Goal: Information Seeking & Learning: Check status

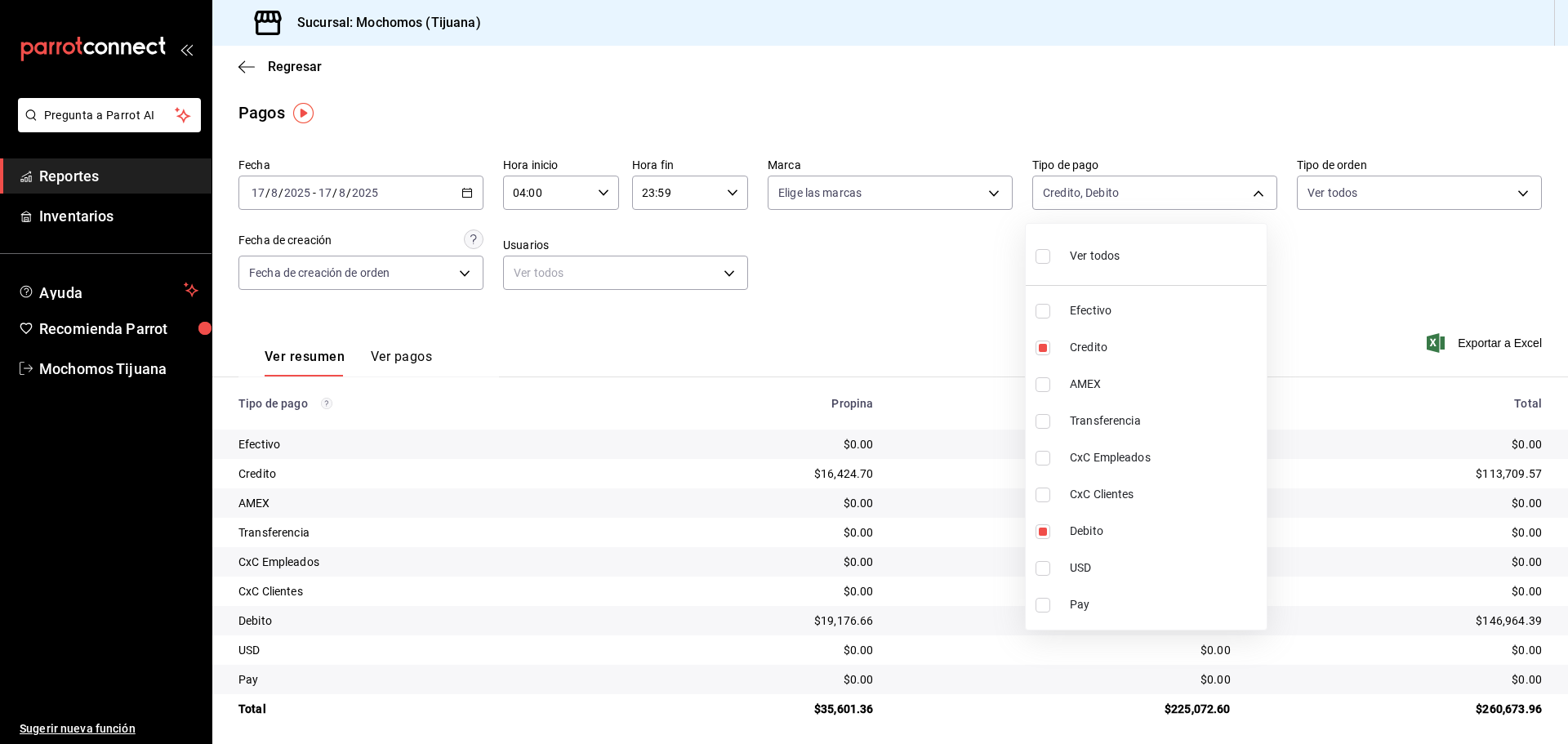
click at [237, 63] on div at bounding box center [784, 372] width 1568 height 744
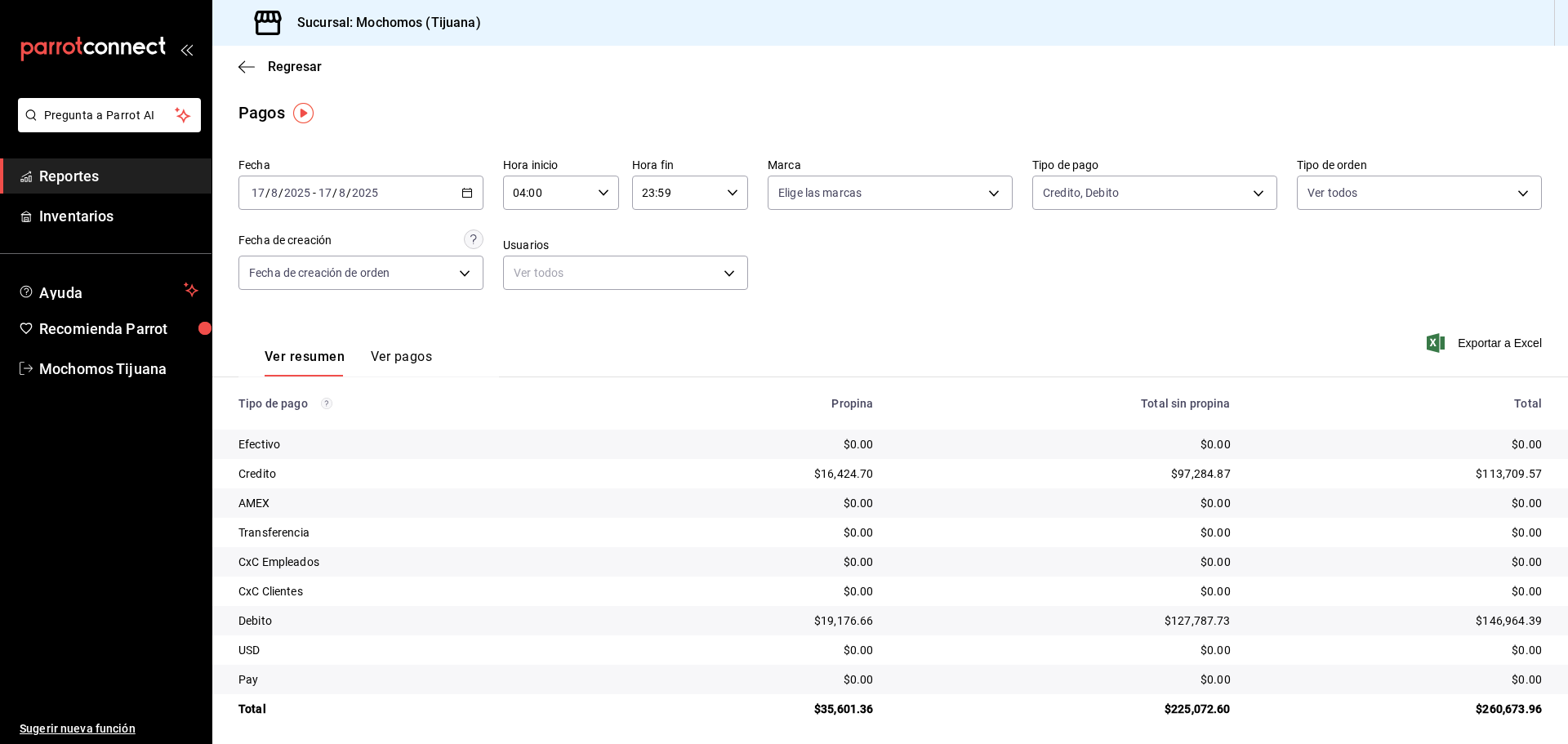
click at [237, 63] on div "Ver todos Efectivo Credito AMEX Transferencia CxC Empleados CxC Clientes Debito…" at bounding box center [784, 372] width 1568 height 744
click at [237, 63] on div "Regresar" at bounding box center [890, 66] width 1355 height 42
click at [250, 64] on icon "button" at bounding box center [246, 67] width 16 height 15
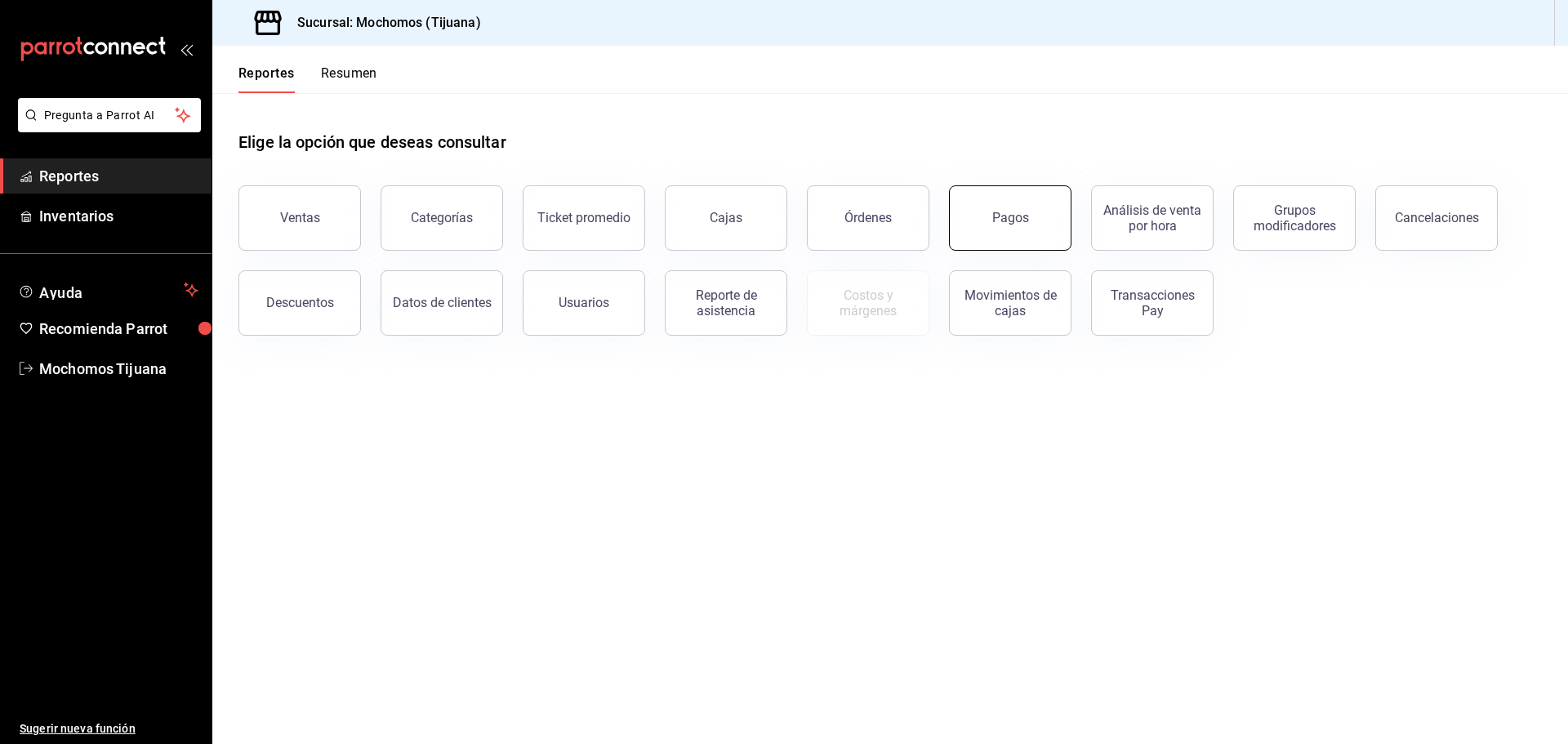
click at [1034, 235] on button "Pagos" at bounding box center [1010, 218] width 123 height 65
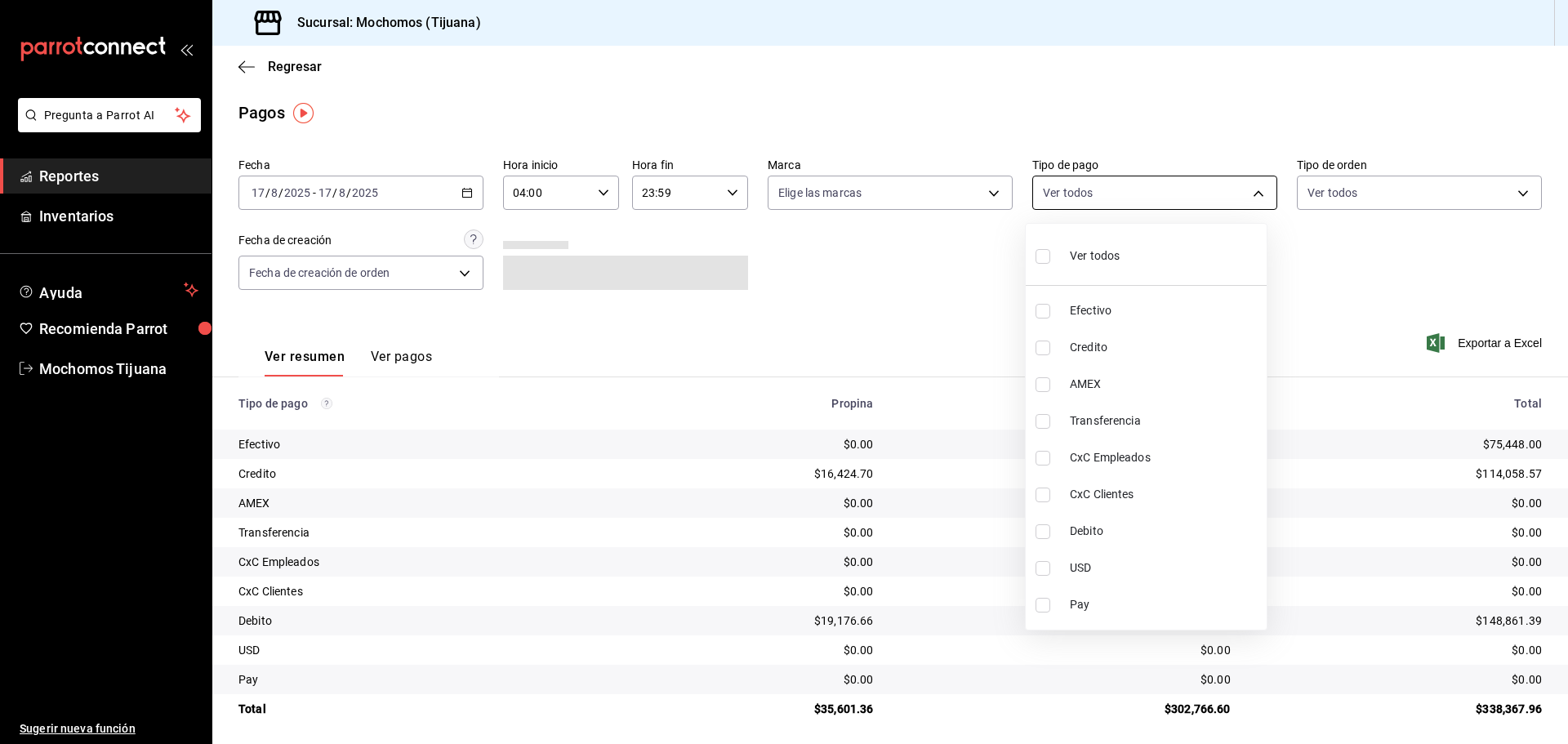
click at [1240, 194] on body "Pregunta a Parrot AI Reportes Inventarios Ayuda Recomienda Parrot Mochomos Tiju…" at bounding box center [784, 372] width 1568 height 744
click at [1142, 340] on span "Credito" at bounding box center [1165, 347] width 190 height 17
type input "a27a072c-b141-4985-9f83-ae60dbe2196b"
checkbox input "true"
click at [1128, 533] on span "Debito" at bounding box center [1173, 531] width 190 height 17
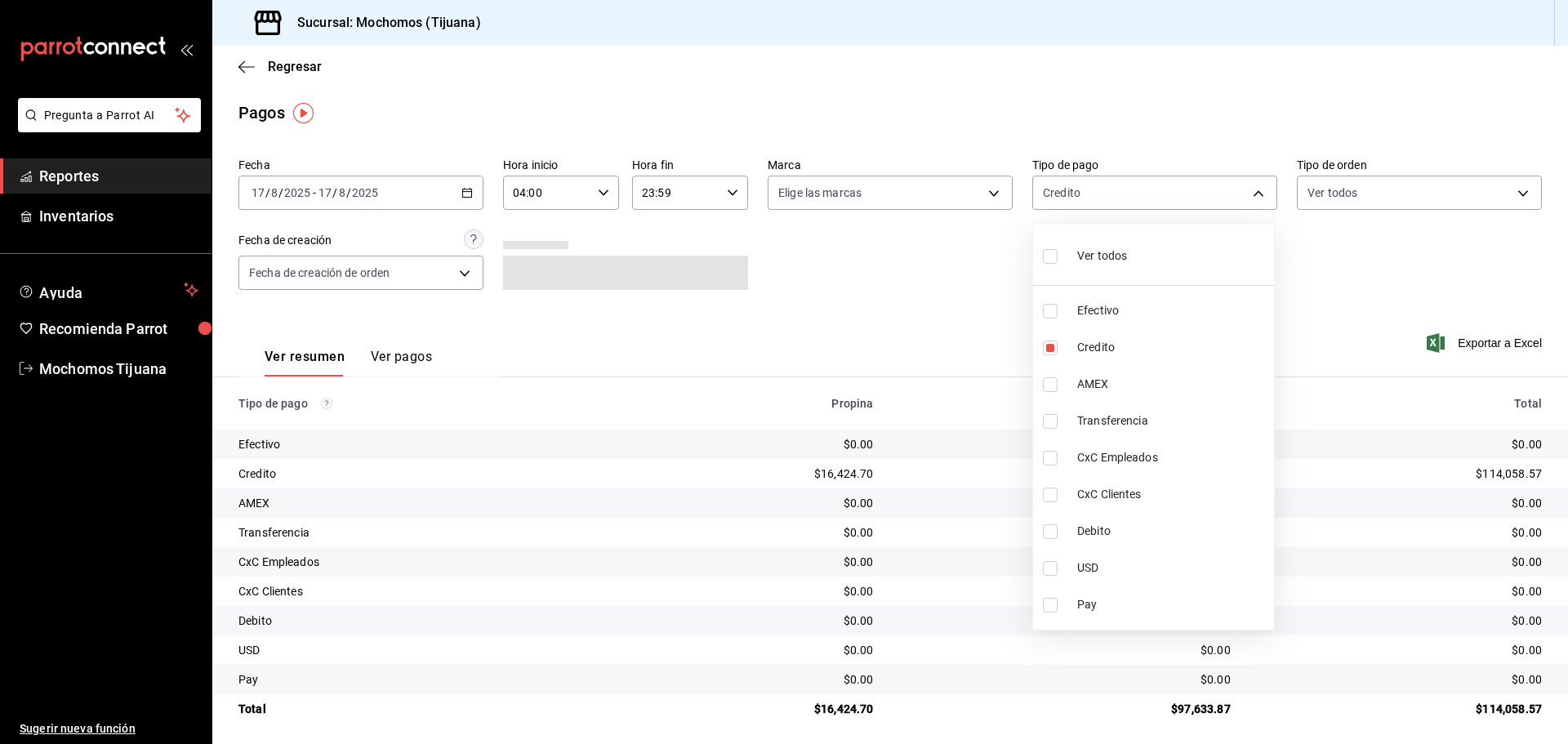
type input "a27a072c-b141-4985-9f83-ae60dbe2196b,b7370aa5-450f-4a05-bab4-2784151f97fb"
checkbox input "true"
click at [250, 66] on div at bounding box center [784, 372] width 1568 height 744
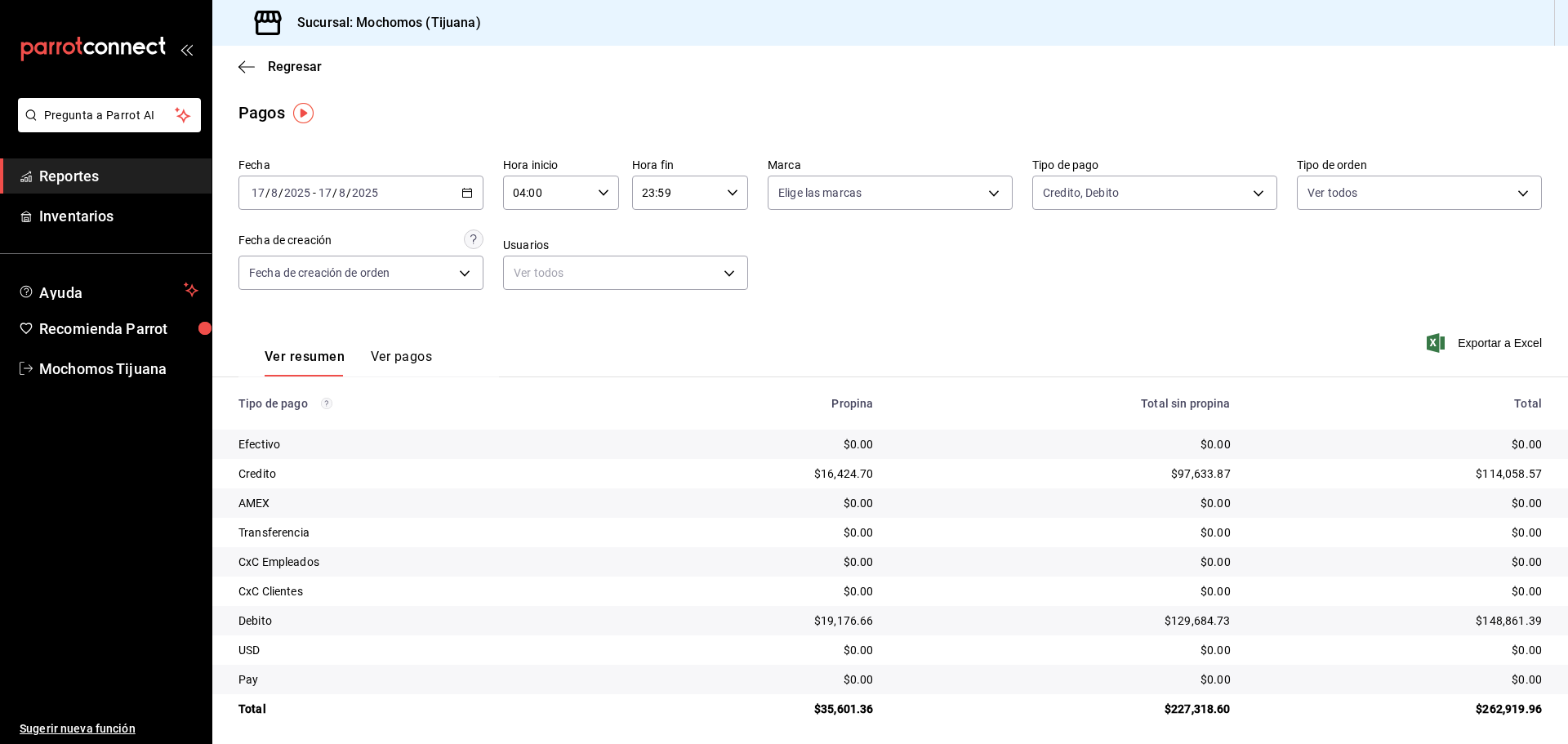
click at [250, 66] on icon "button" at bounding box center [246, 66] width 16 height 1
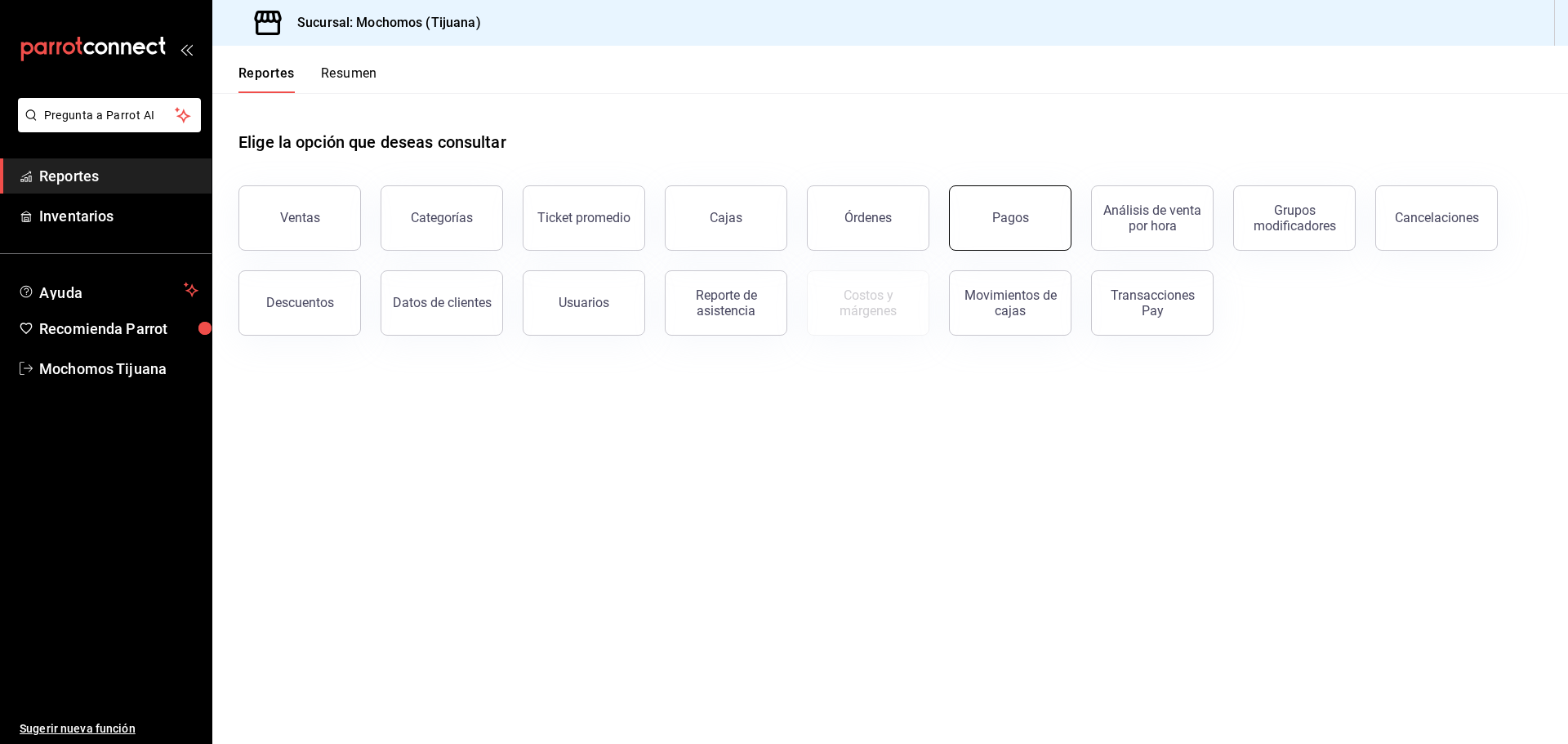
click at [1042, 231] on button "Pagos" at bounding box center [1010, 218] width 123 height 65
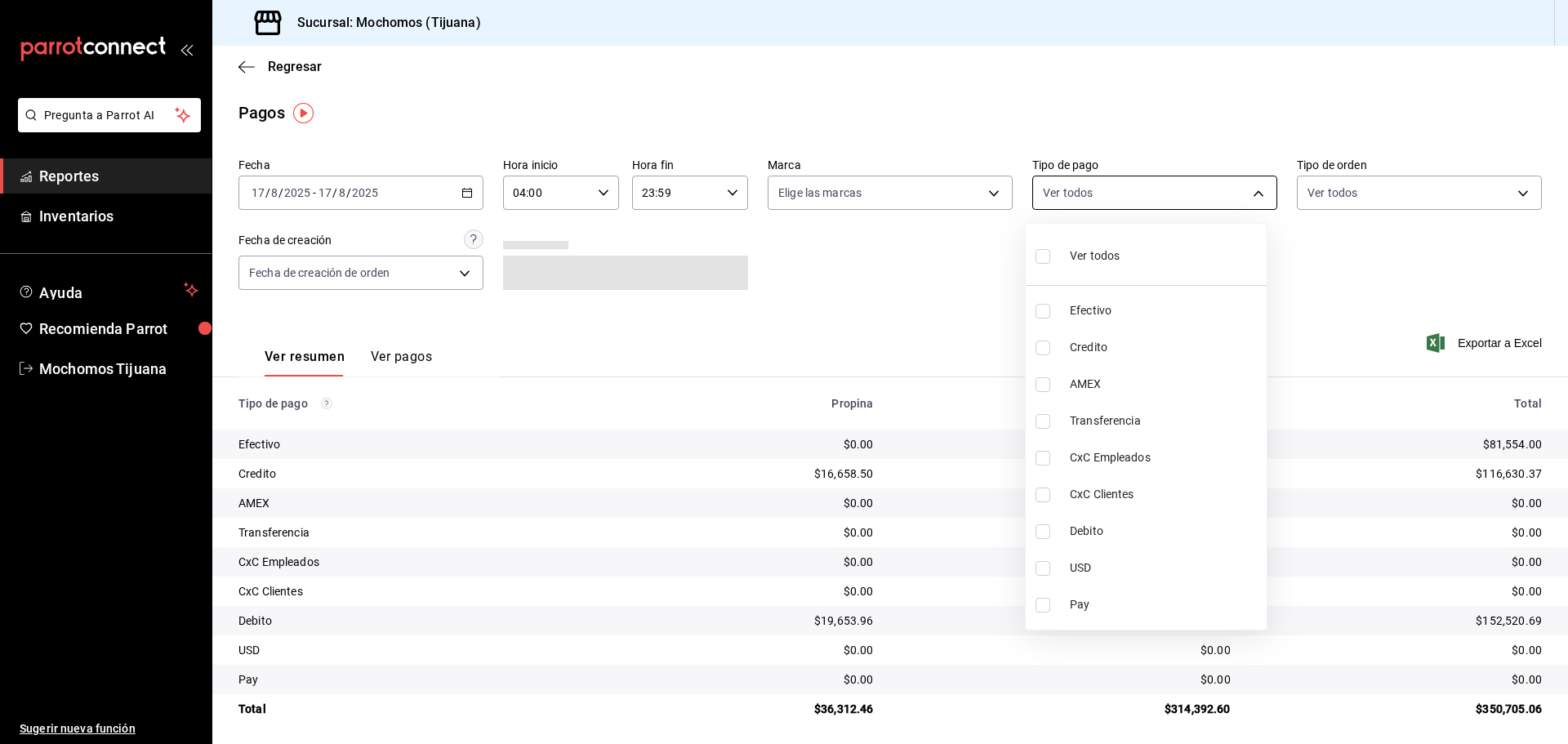
click at [1248, 184] on body "Pregunta a Parrot AI Reportes Inventarios Ayuda Recomienda Parrot Mochomos Tiju…" at bounding box center [784, 372] width 1568 height 744
click at [1045, 346] on input "checkbox" at bounding box center [1042, 347] width 15 height 15
checkbox input "true"
type input "a27a072c-b141-4985-9f83-ae60dbe2196b"
click at [1050, 534] on input "checkbox" at bounding box center [1050, 531] width 15 height 15
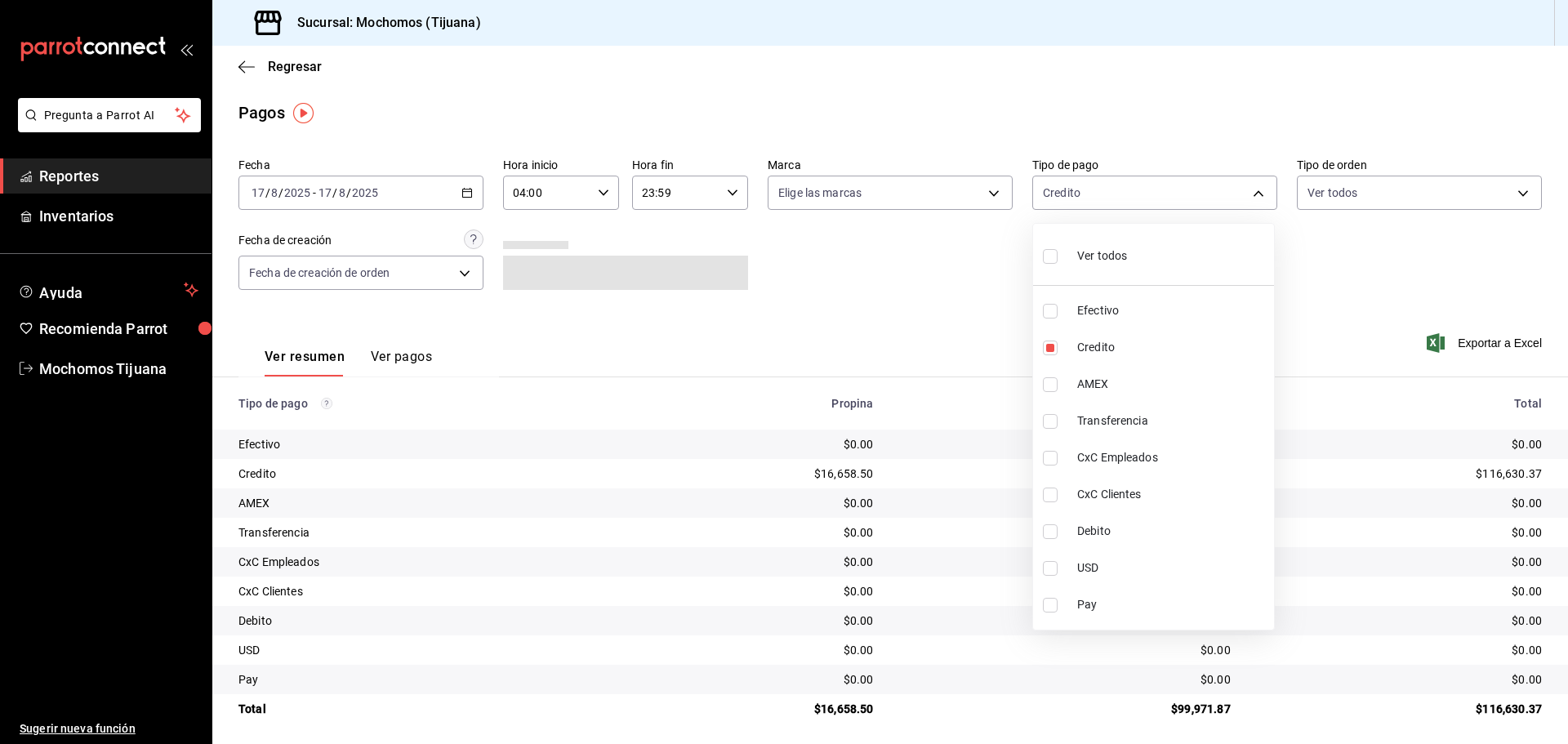
checkbox input "true"
type input "a27a072c-b141-4985-9f83-ae60dbe2196b,b7370aa5-450f-4a05-bab4-2784151f97fb"
click at [1325, 309] on div at bounding box center [784, 372] width 1568 height 744
click at [1251, 189] on body "Pregunta a Parrot AI Reportes Inventarios Ayuda Recomienda Parrot Mochomos Tiju…" at bounding box center [784, 372] width 1568 height 744
click at [1050, 311] on label at bounding box center [1046, 310] width 21 height 15
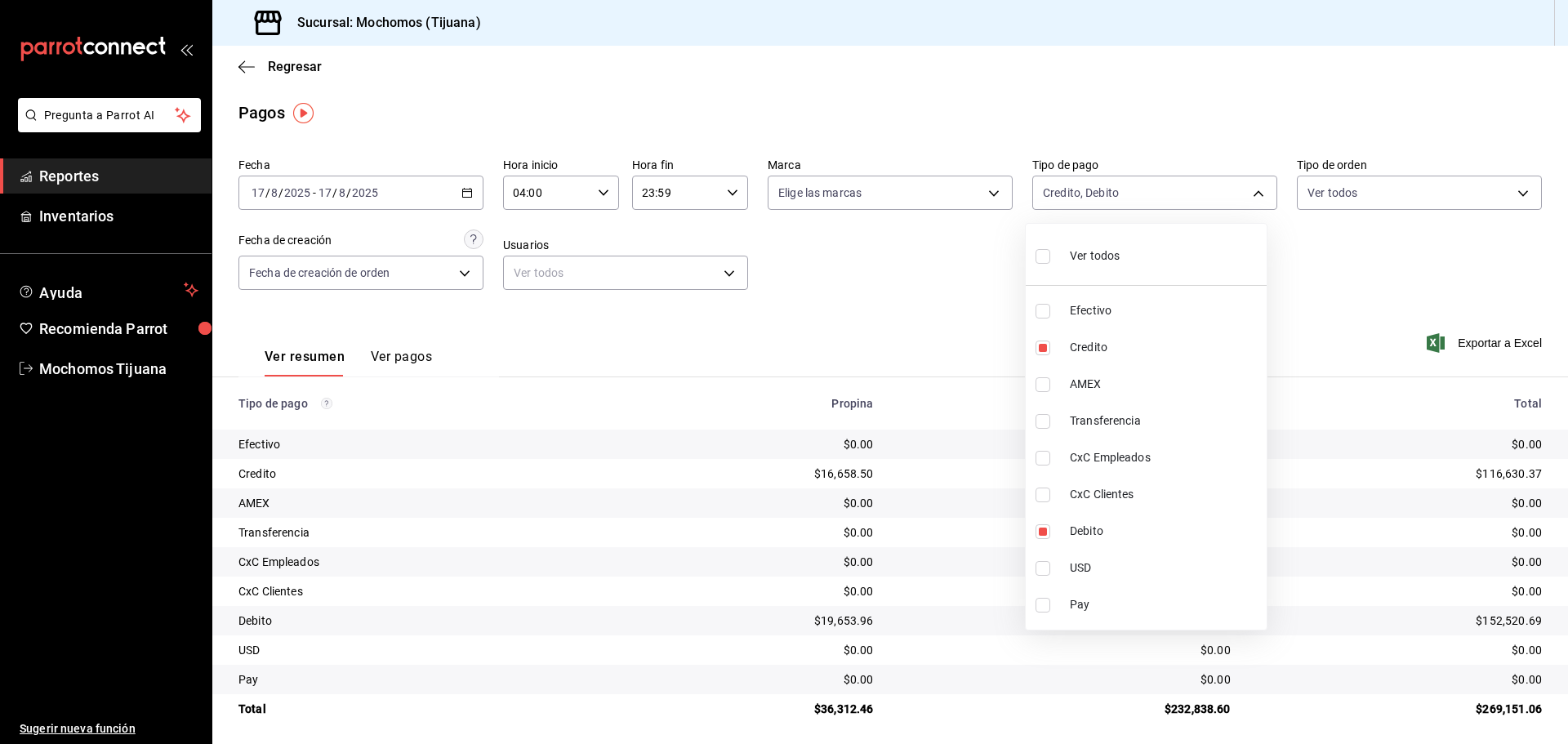
click at [1050, 311] on input "checkbox" at bounding box center [1042, 310] width 15 height 15
checkbox input "false"
type input "a27a072c-b141-4985-9f83-ae60dbe2196b,b7370aa5-450f-4a05-bab4-2784151f97fb"
click at [1050, 311] on input "checkbox" at bounding box center [1050, 310] width 15 height 15
checkbox input "true"
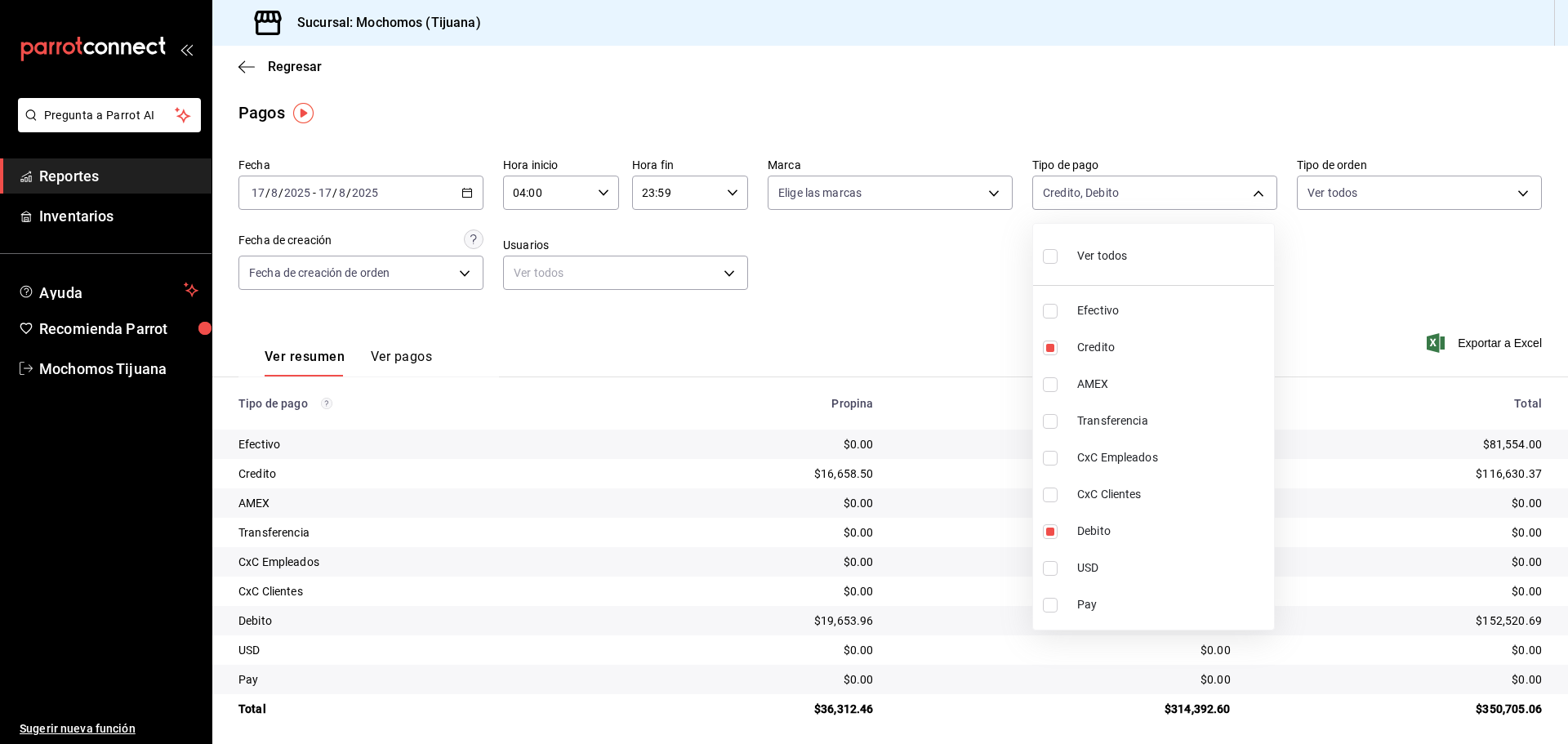
type input "a27a072c-b141-4985-9f83-ae60dbe2196b,b7370aa5-450f-4a05-bab4-2784151f97fb,e823c…"
click at [1052, 256] on input "checkbox" at bounding box center [1050, 256] width 15 height 15
checkbox input "true"
type input "e823c082-5bf3-4e6e-b961-f7623faa40a9,a27a072c-b141-4985-9f83-ae60dbe2196b,28e67…"
checkbox input "true"
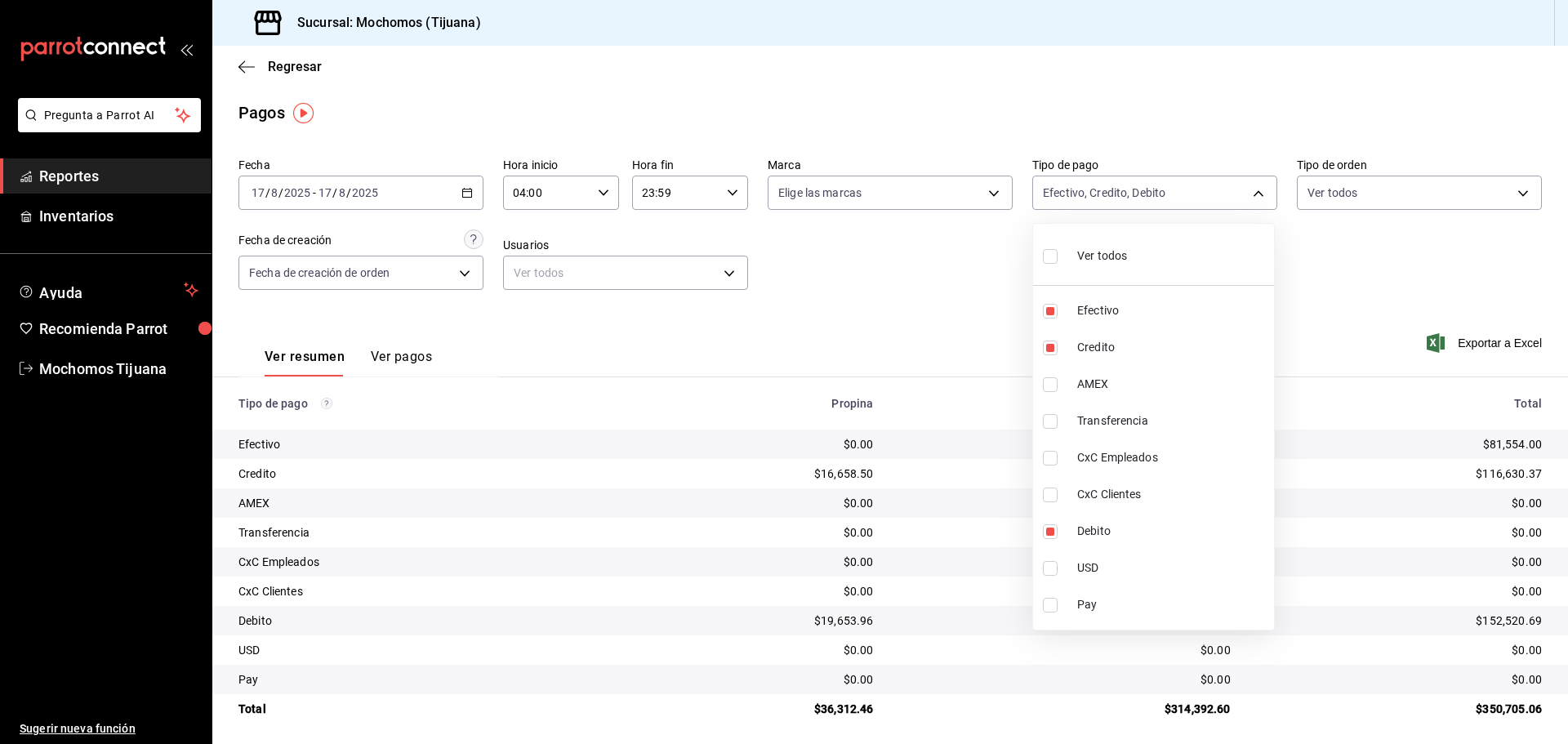
checkbox input "true"
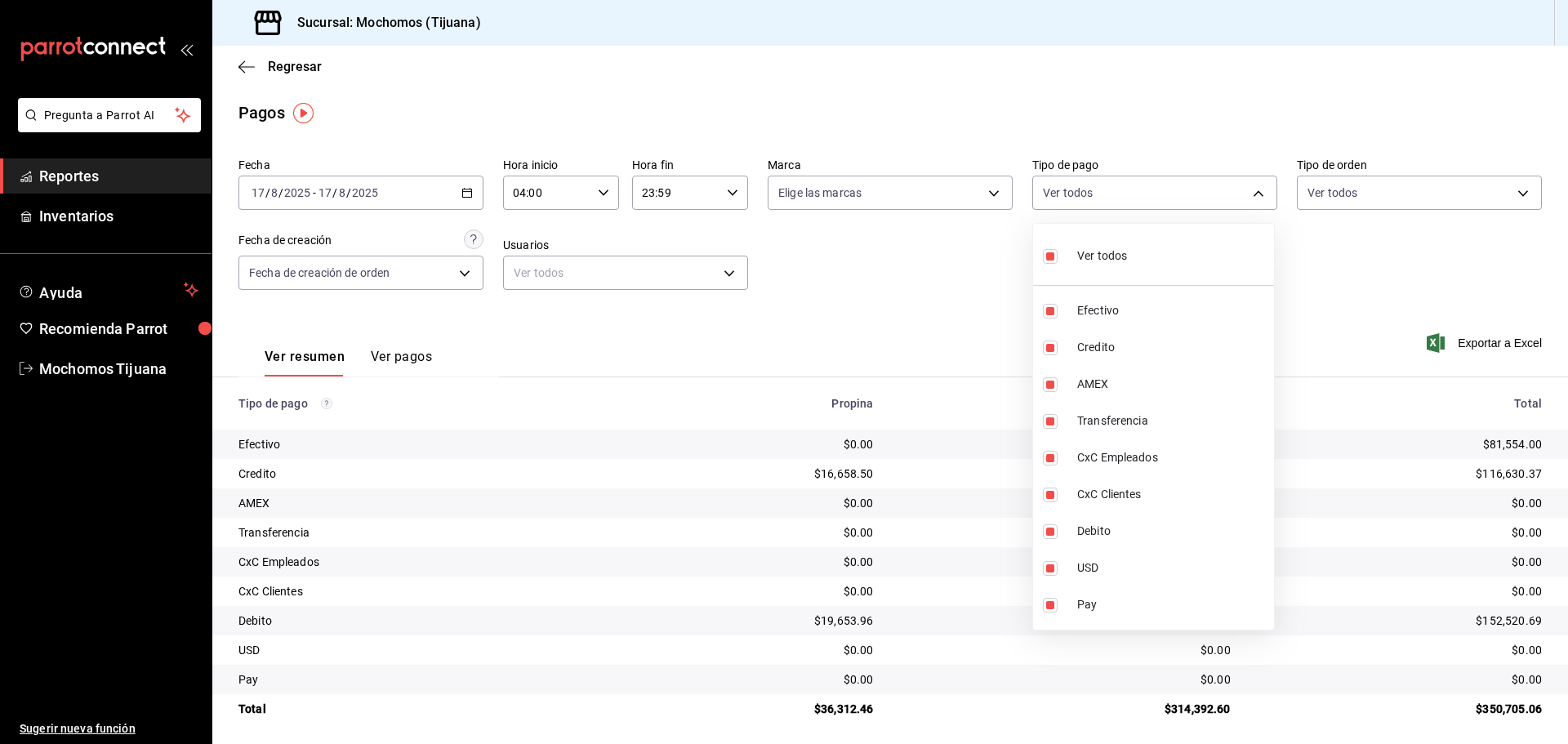
click at [1043, 257] on input "checkbox" at bounding box center [1050, 256] width 15 height 15
checkbox input "false"
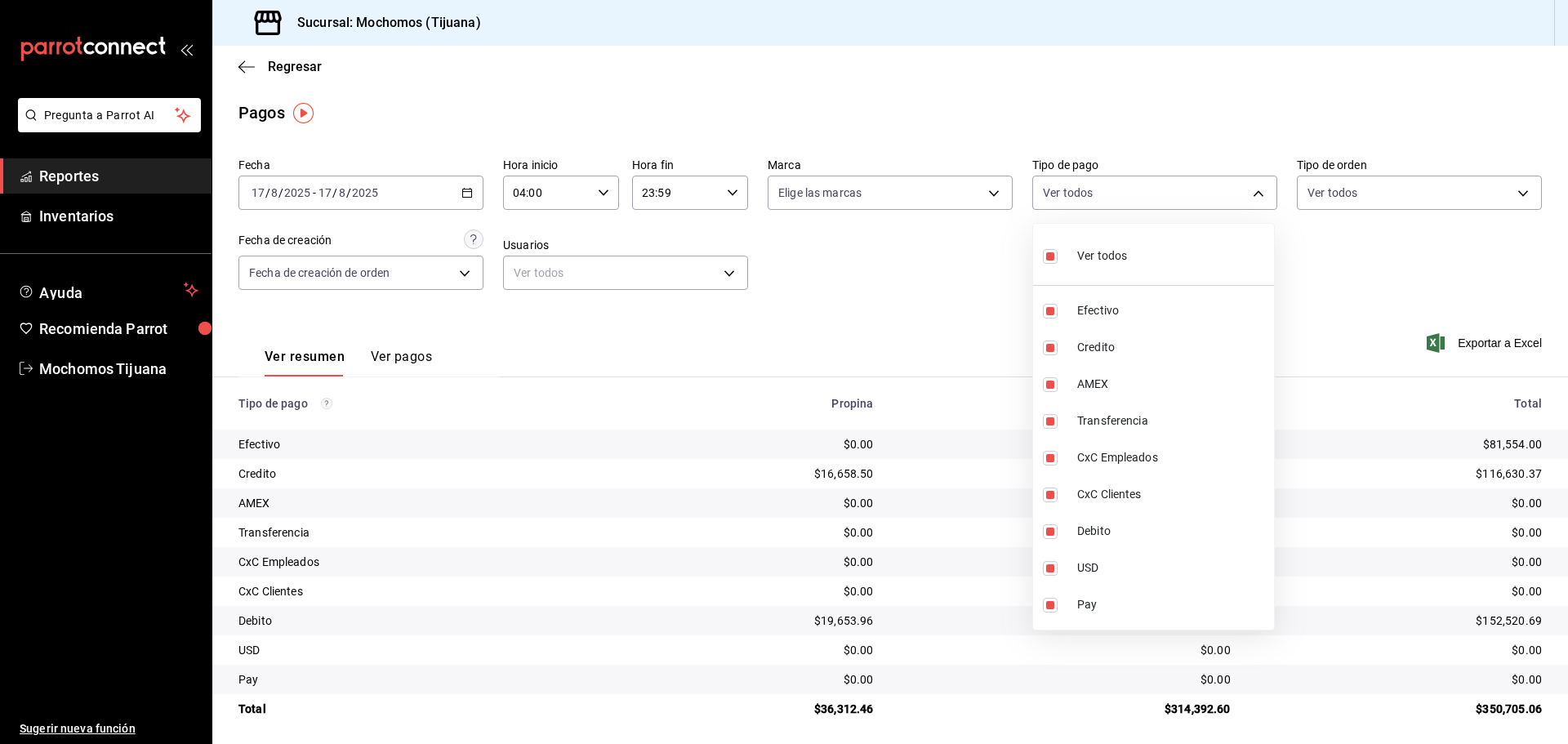
checkbox input "false"
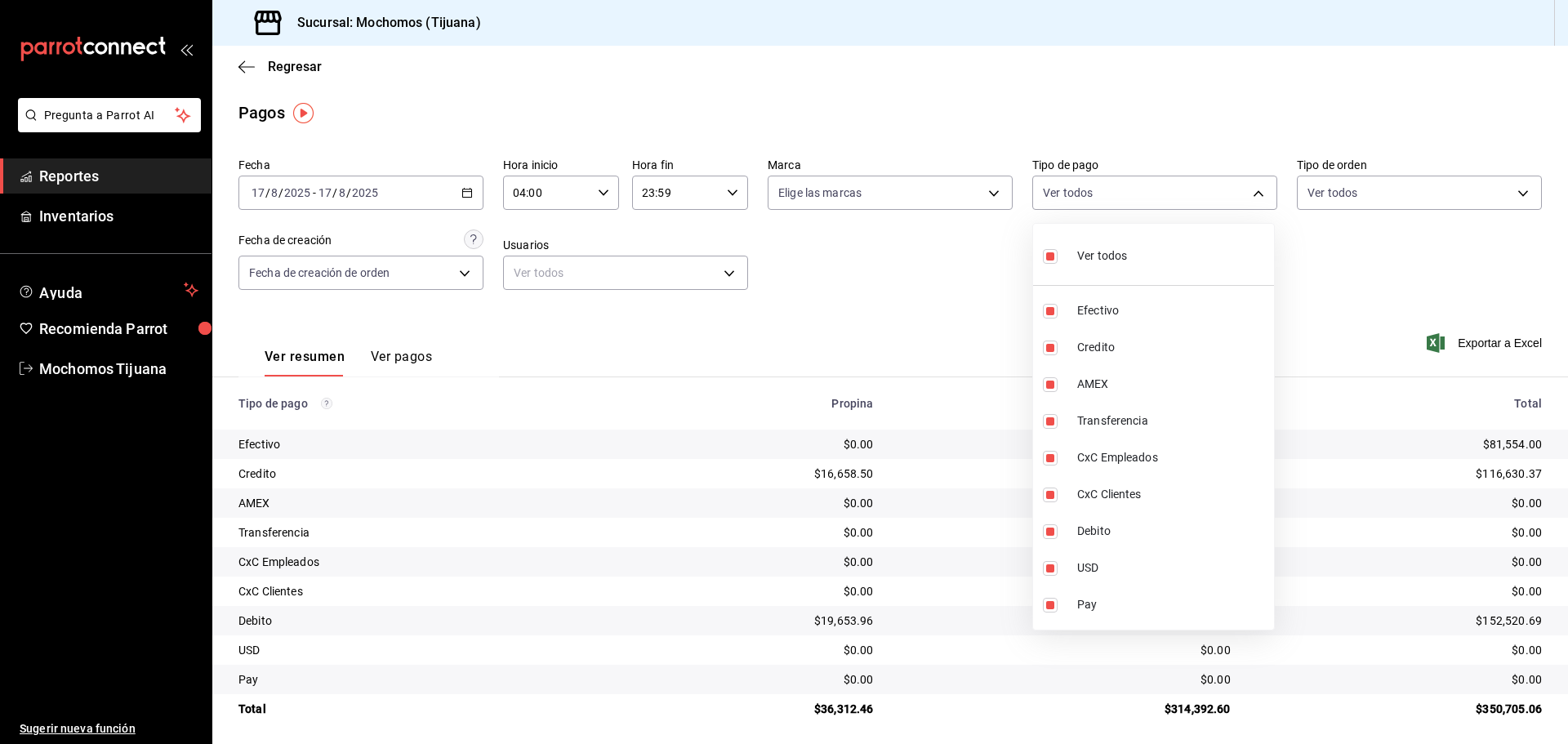
checkbox input "false"
click at [998, 270] on div at bounding box center [784, 372] width 1568 height 744
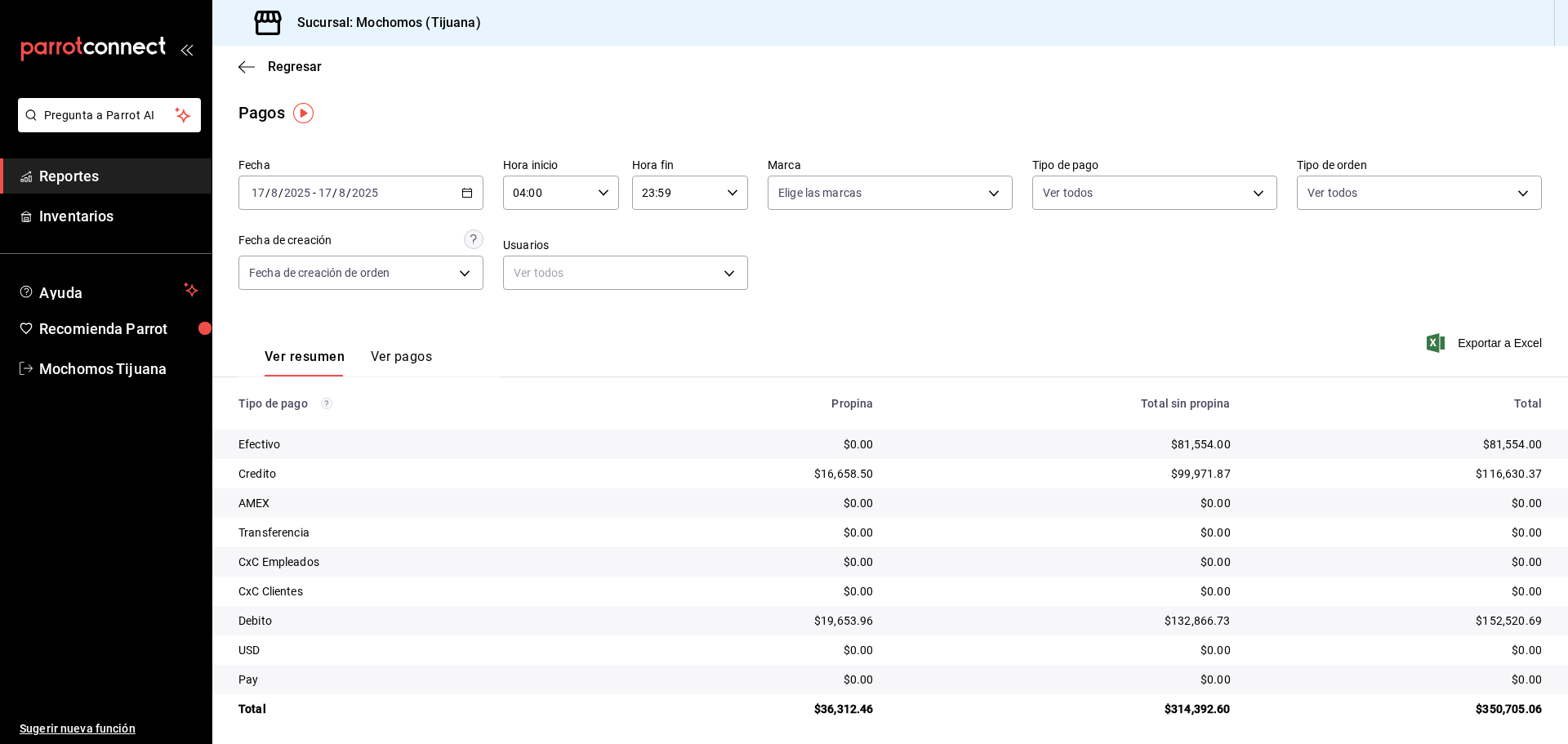
click at [730, 196] on icon "button" at bounding box center [732, 192] width 11 height 11
click at [854, 262] on div at bounding box center [784, 372] width 1568 height 744
click at [248, 63] on icon "button" at bounding box center [246, 67] width 16 height 15
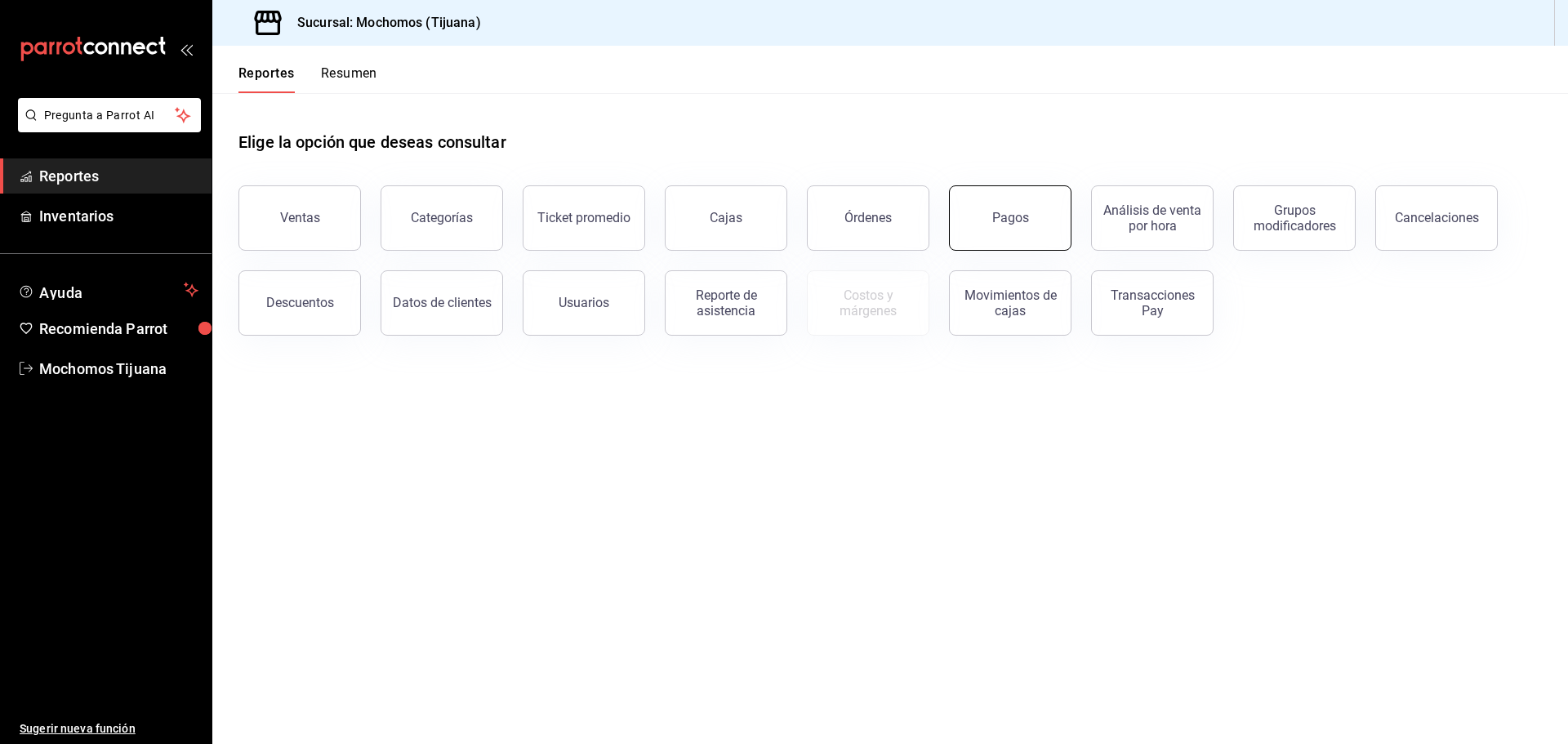
click at [1022, 238] on button "Pagos" at bounding box center [1010, 218] width 123 height 65
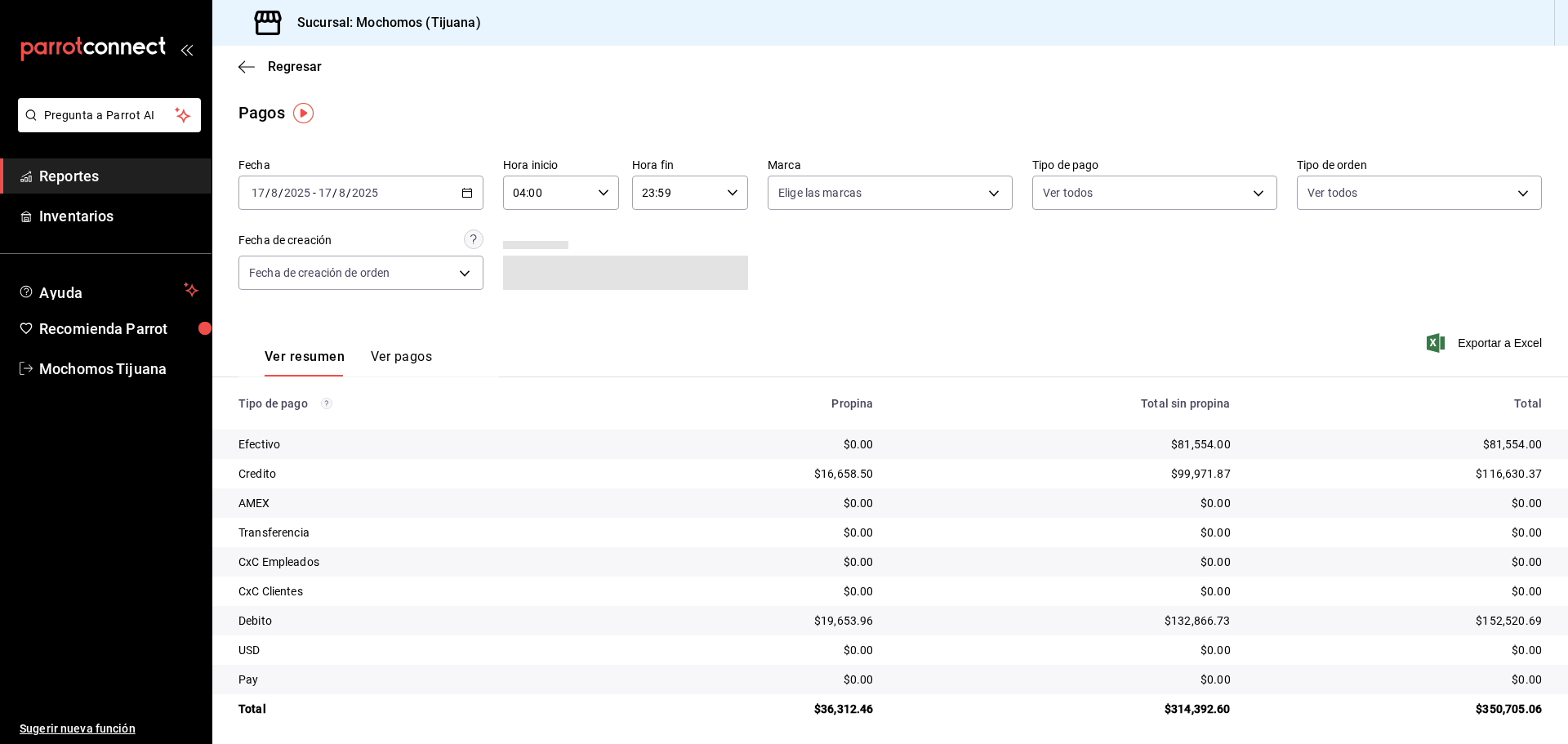
click at [470, 191] on \(Stroke\) "button" at bounding box center [466, 193] width 9 height 9
click at [270, 429] on span "Rango de fechas" at bounding box center [315, 426] width 127 height 17
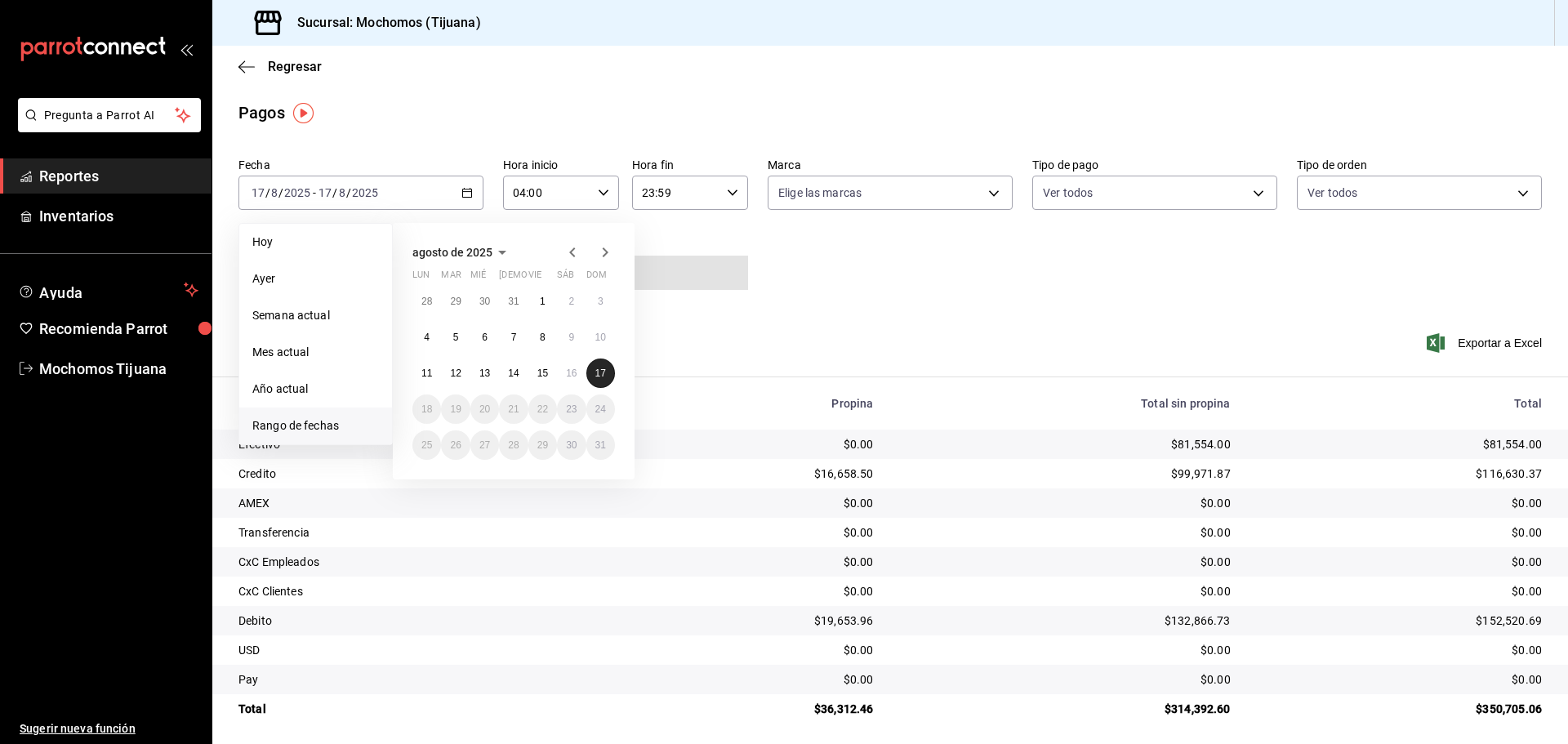
click at [595, 378] on abbr "17" at bounding box center [600, 373] width 10 height 11
click at [323, 422] on span "Rango de fechas" at bounding box center [315, 426] width 127 height 17
click at [604, 375] on abbr "17" at bounding box center [600, 373] width 10 height 11
click at [1251, 195] on body "Pregunta a Parrot AI Reportes Inventarios Ayuda Recomienda Parrot Mochomos Tiju…" at bounding box center [784, 372] width 1568 height 744
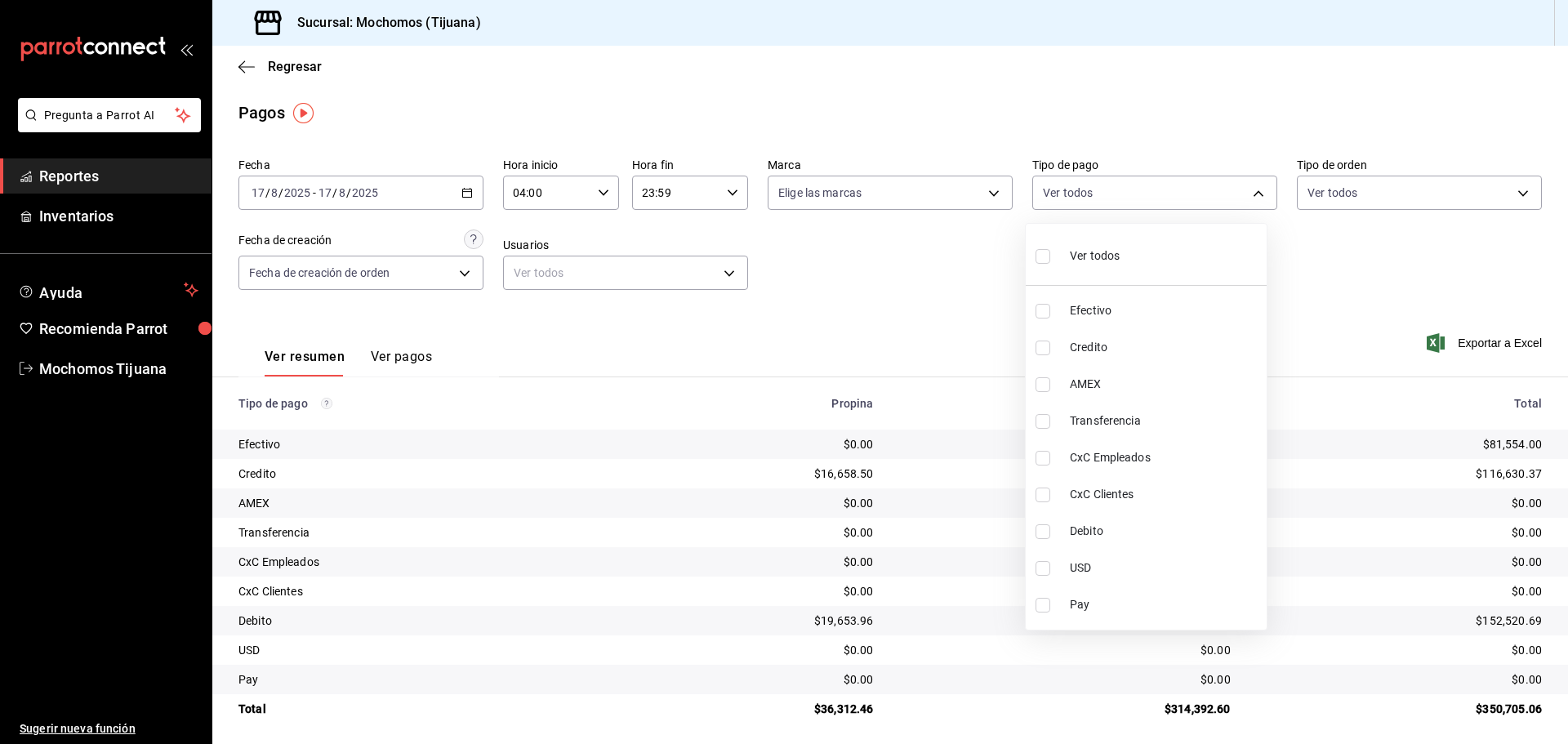
click at [871, 261] on div at bounding box center [784, 372] width 1568 height 744
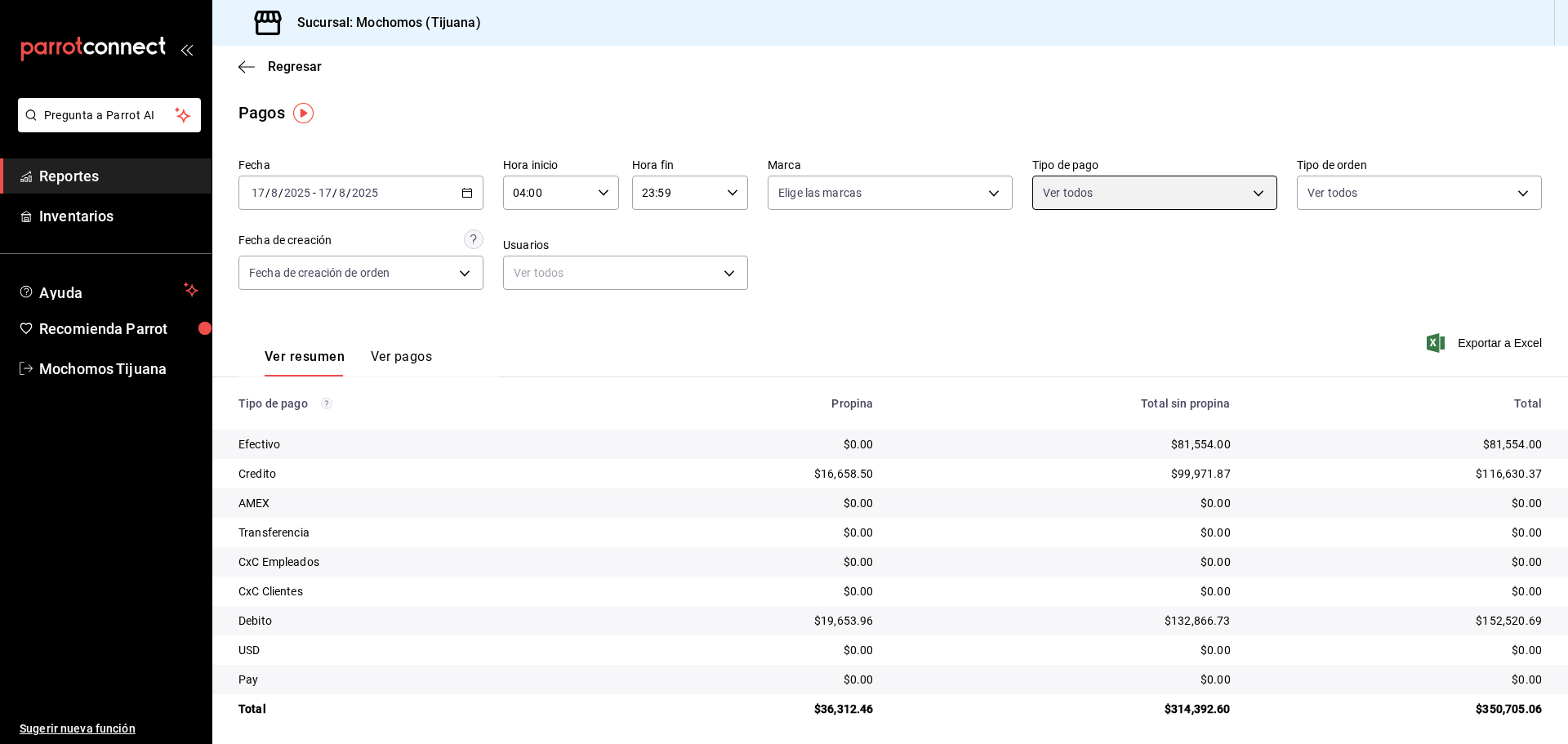
scroll to position [7, 0]
